Goal: Obtain resource: Obtain resource

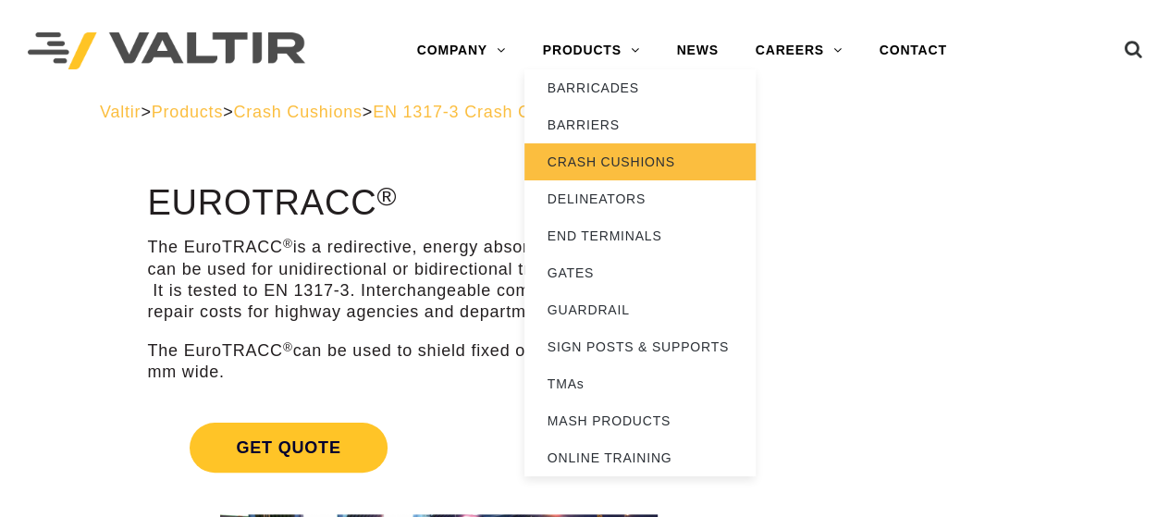
click at [638, 166] on link "CRASH CUSHIONS" at bounding box center [639, 161] width 231 height 37
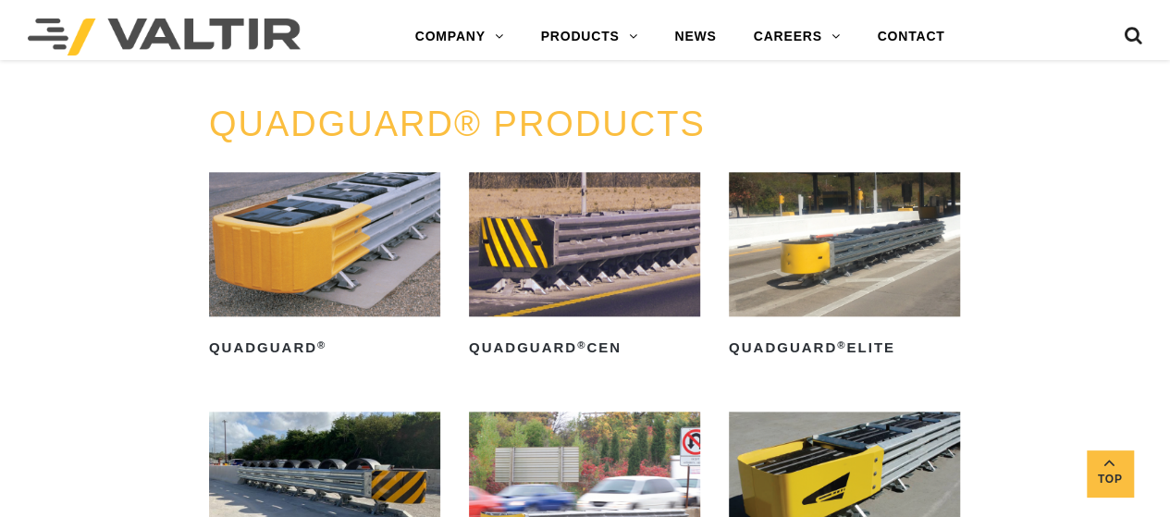
scroll to position [983, 0]
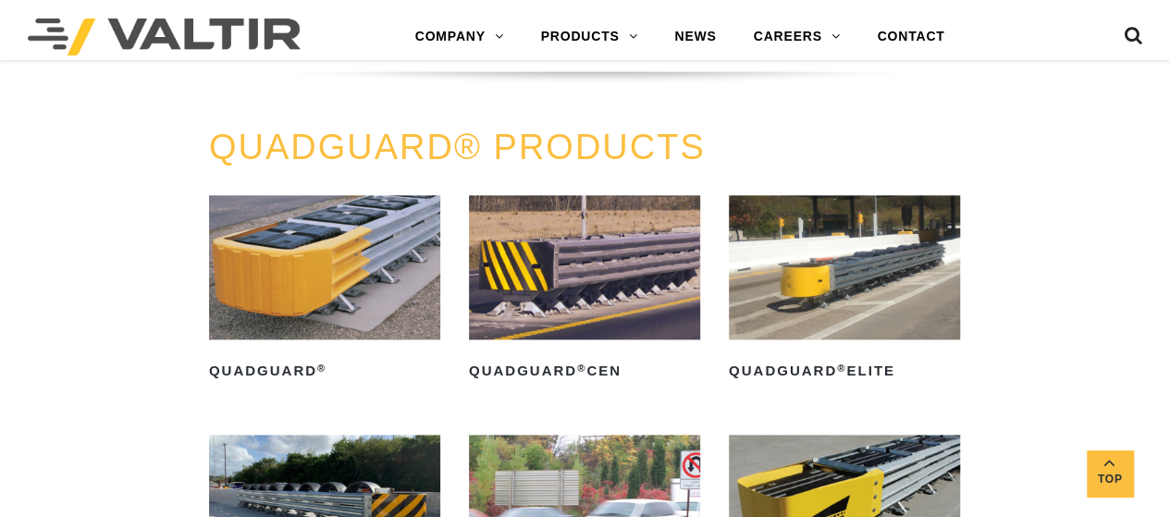
click at [596, 254] on img at bounding box center [584, 267] width 231 height 144
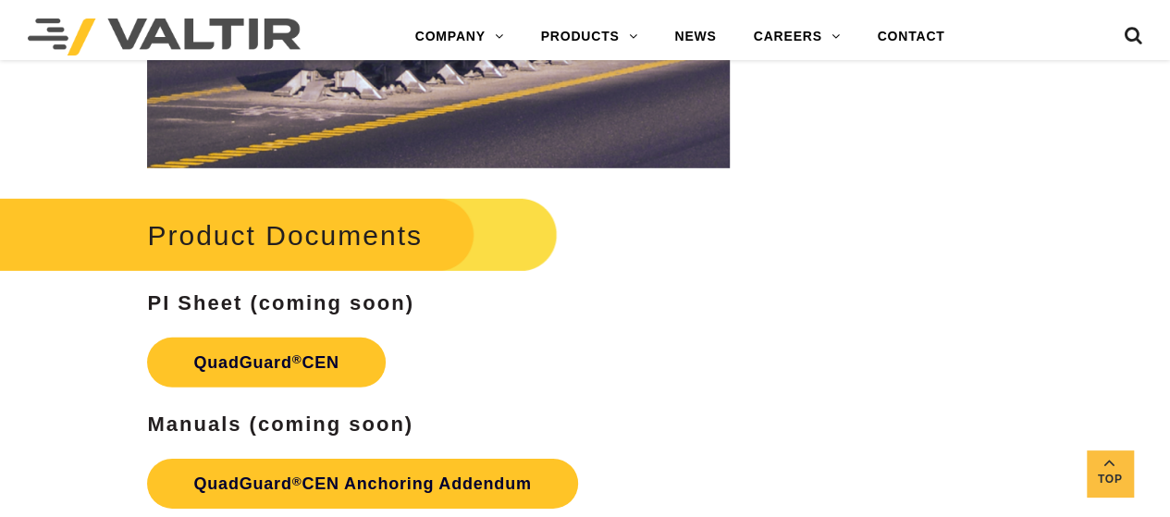
scroll to position [2666, 0]
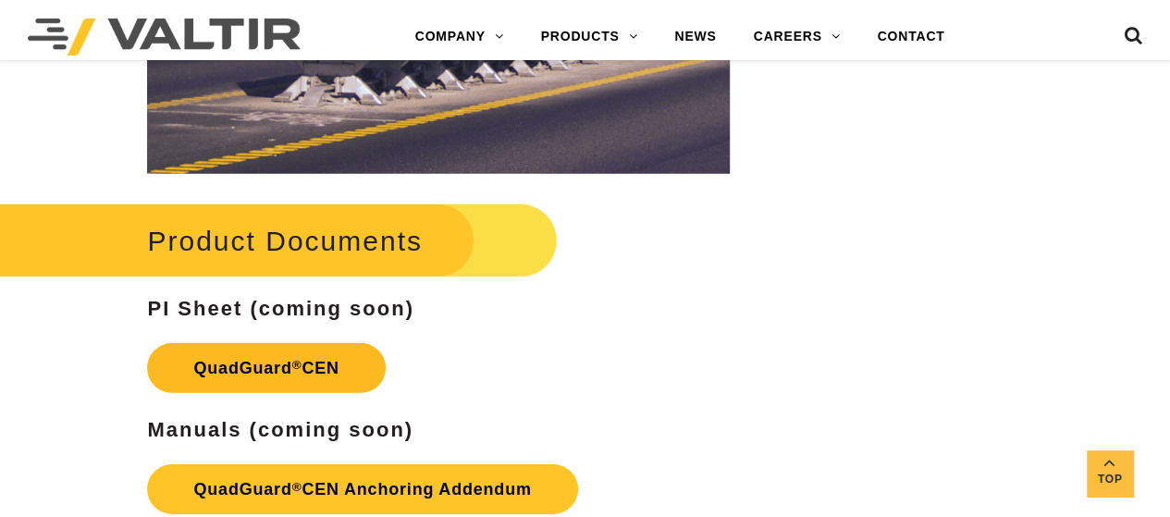
click at [251, 361] on link "QuadGuard ® CEN" at bounding box center [266, 368] width 238 height 50
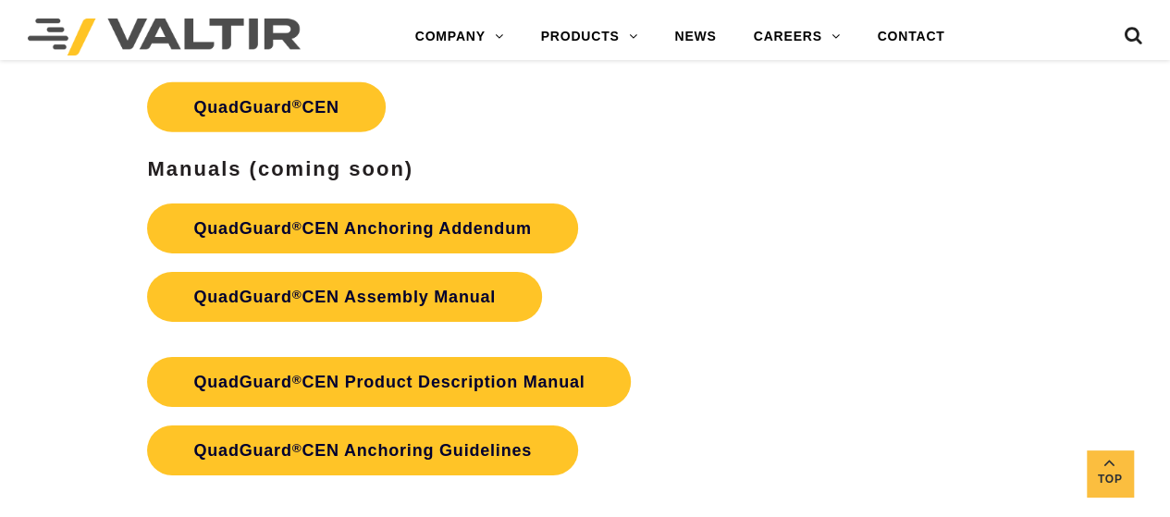
scroll to position [2901, 0]
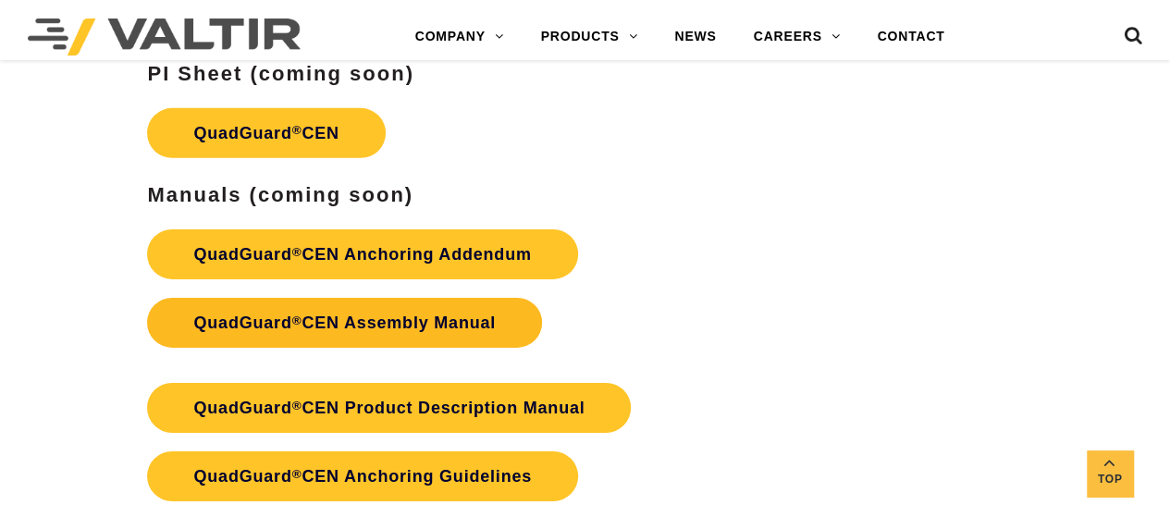
click at [364, 315] on strong "adGuard ® CEN Assembly Manual" at bounding box center [356, 323] width 277 height 18
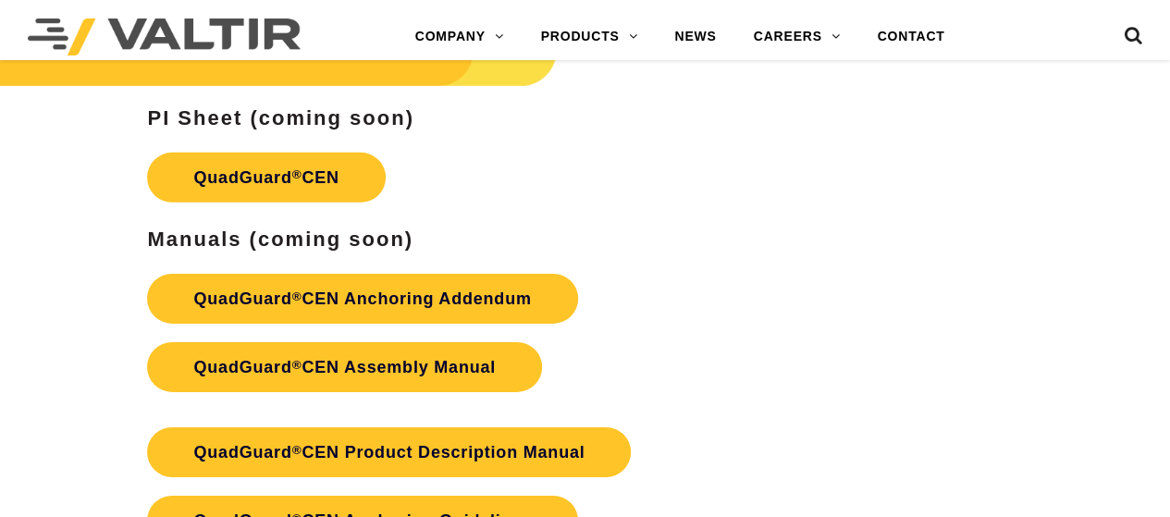
scroll to position [2901, 0]
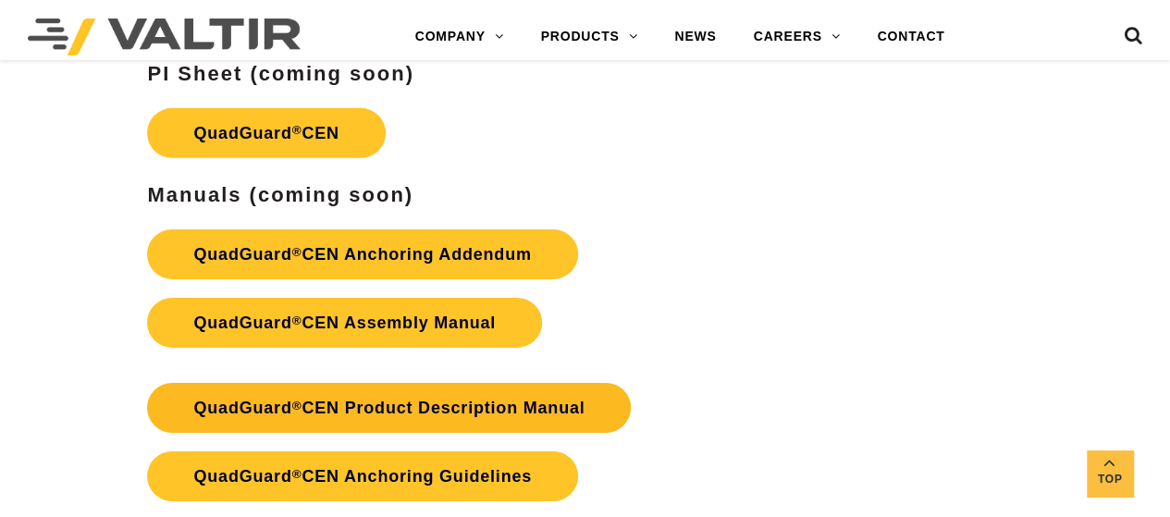
click at [560, 406] on link "QuadGuard ® CEN Product Description Manual" at bounding box center [389, 408] width 484 height 50
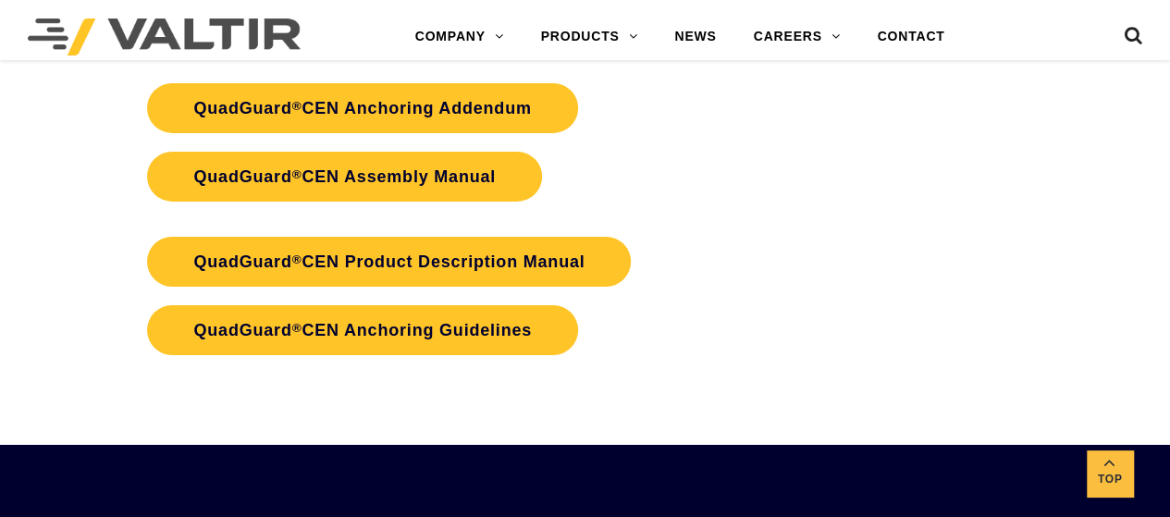
scroll to position [3104, 0]
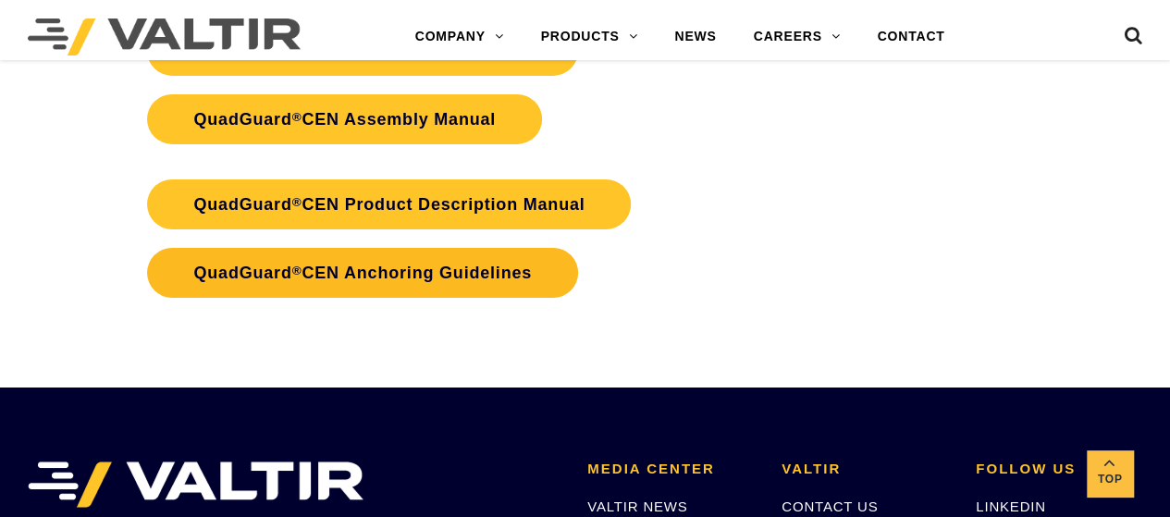
click at [438, 274] on link "QuadGuard ® CEN Anchoring Guidelines" at bounding box center [362, 273] width 431 height 50
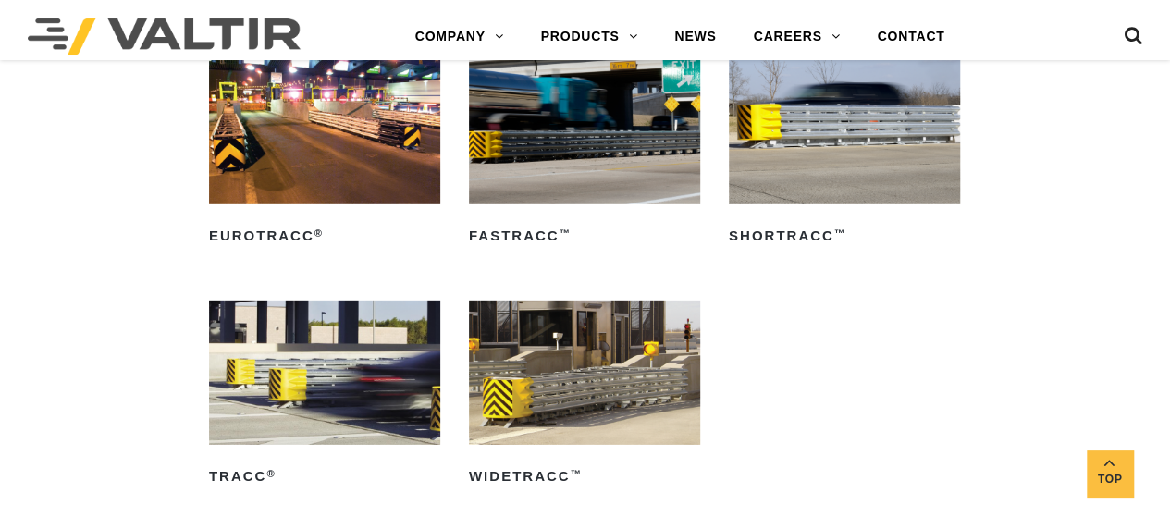
scroll to position [2630, 0]
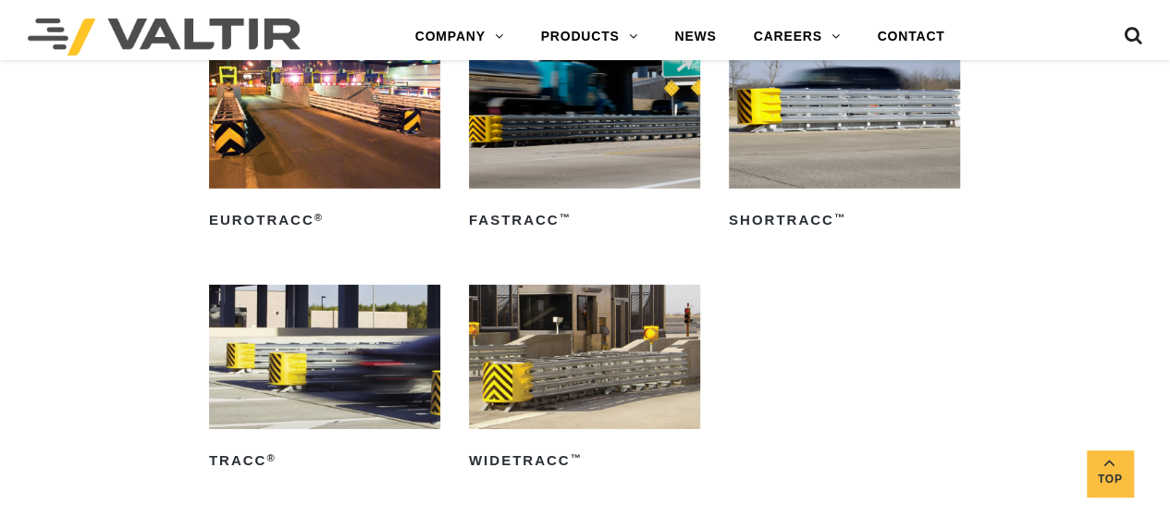
click at [294, 301] on img at bounding box center [324, 357] width 231 height 144
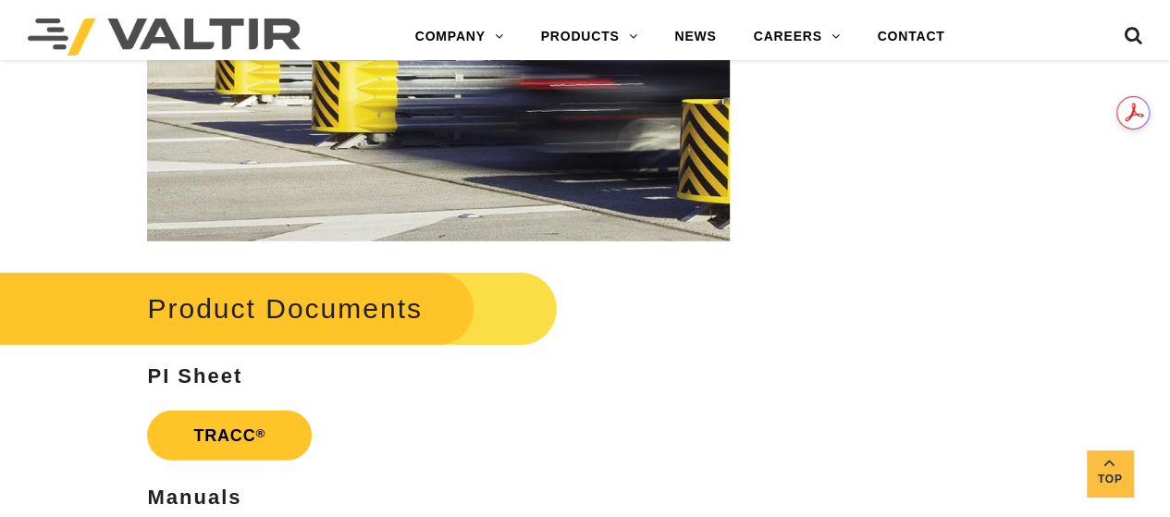
scroll to position [2447, 0]
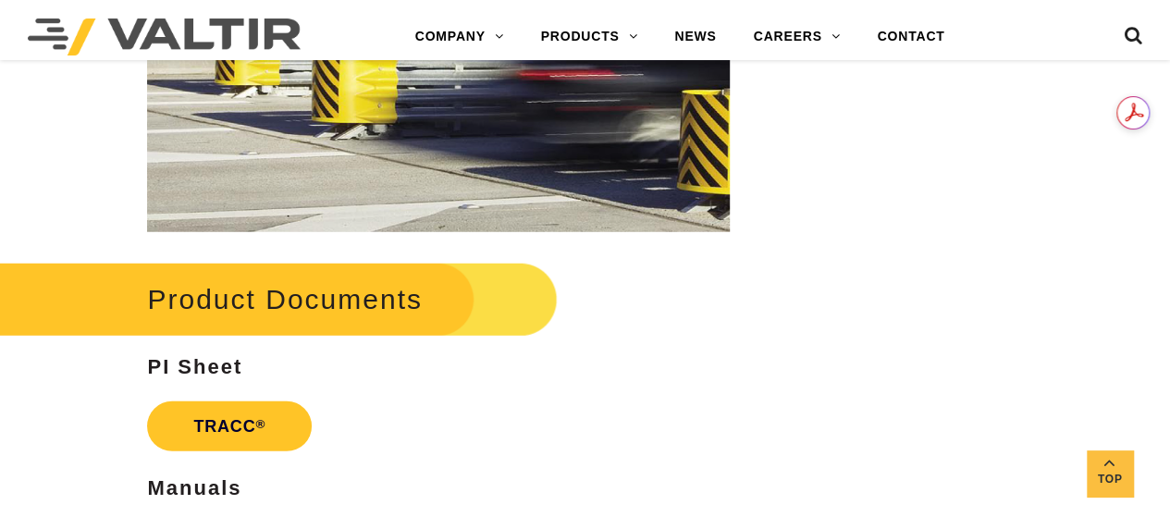
click at [294, 304] on h2 "Product Documents" at bounding box center [264, 299] width 585 height 86
click at [218, 422] on link "TRACC ®" at bounding box center [229, 426] width 165 height 50
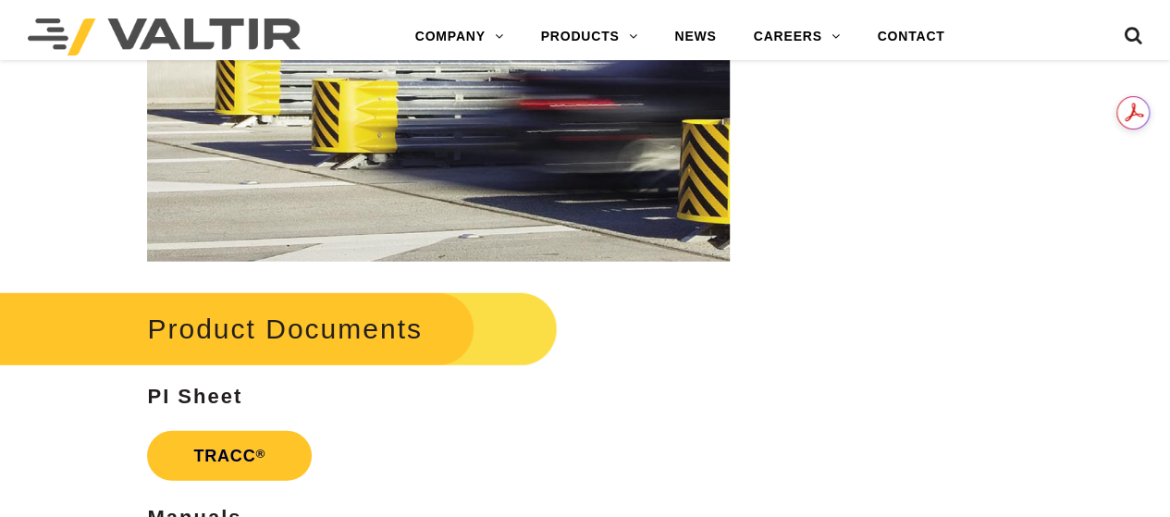
scroll to position [2447, 0]
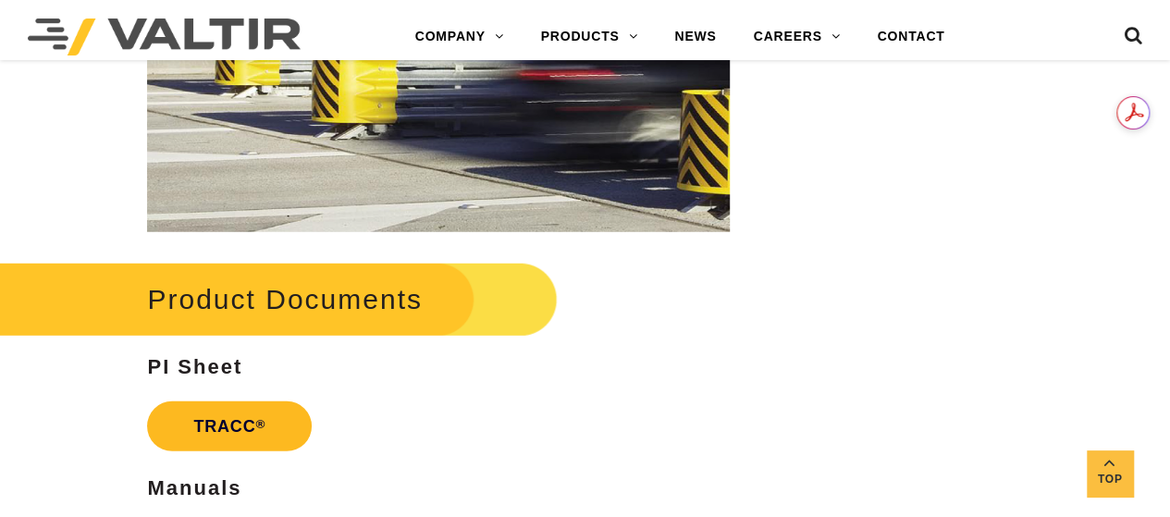
click at [231, 421] on link "TRACC ®" at bounding box center [229, 426] width 165 height 50
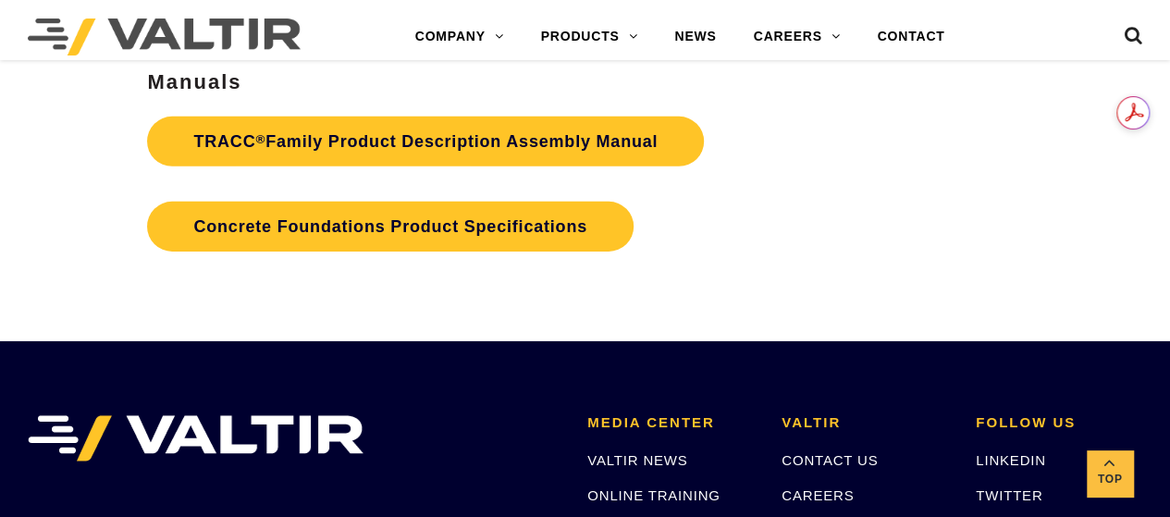
scroll to position [2791, 0]
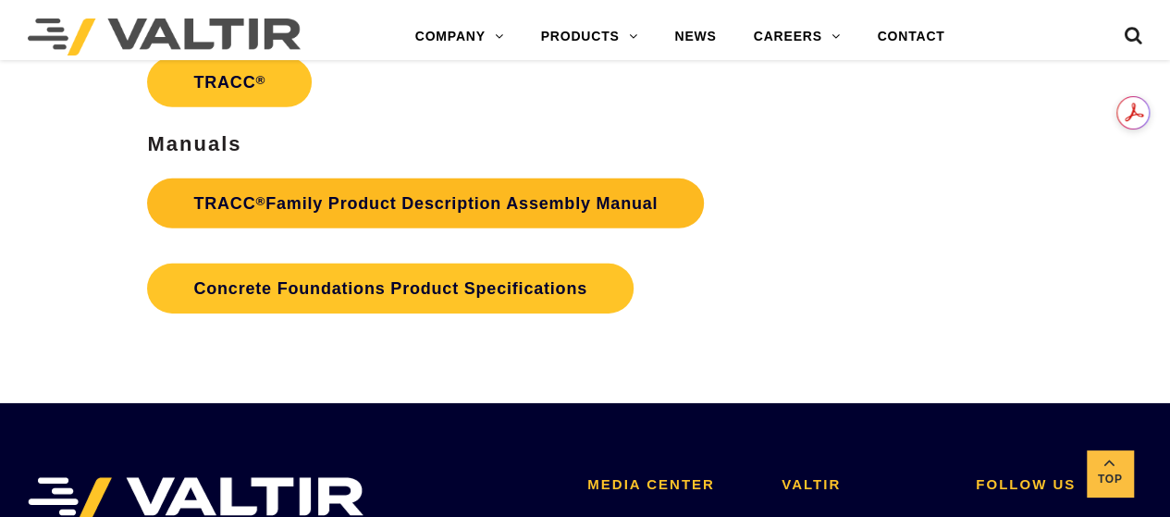
click at [476, 208] on link "TRACC ® Family Product Description Assembly Manual" at bounding box center [425, 204] width 557 height 50
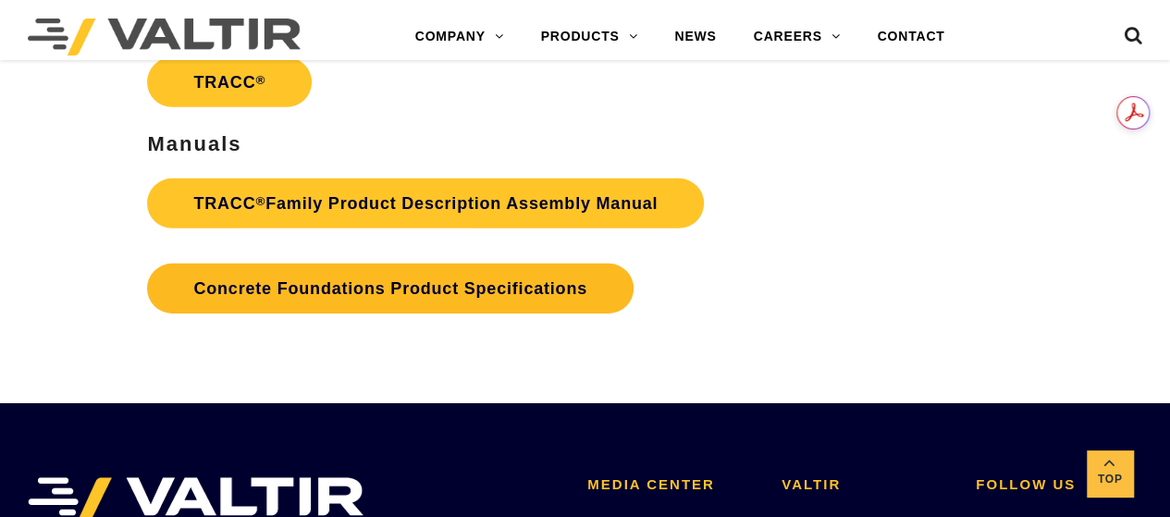
click at [396, 293] on link "Concrete Foundations Product Specifications" at bounding box center [390, 289] width 486 height 50
